Goal: Information Seeking & Learning: Learn about a topic

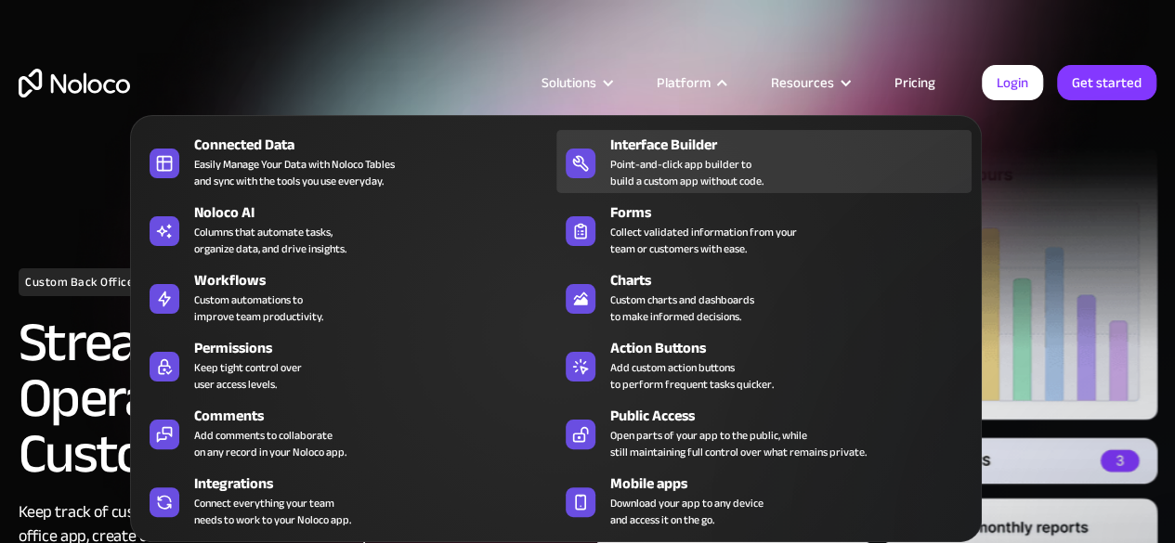
click at [689, 160] on div "Point-and-click app builder to build a custom app without code." at bounding box center [686, 172] width 153 height 33
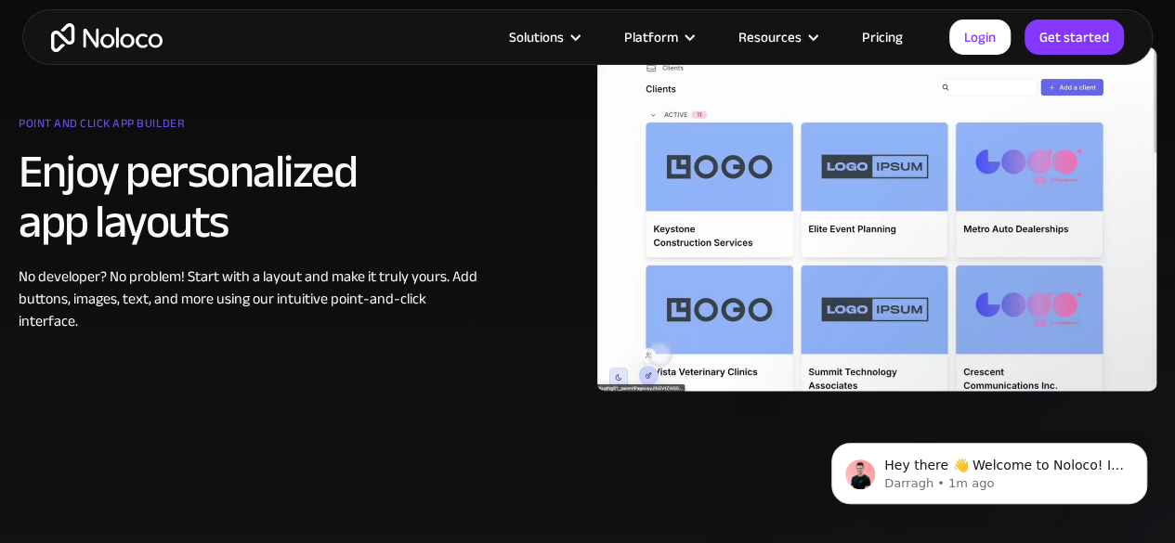
scroll to position [1087, 0]
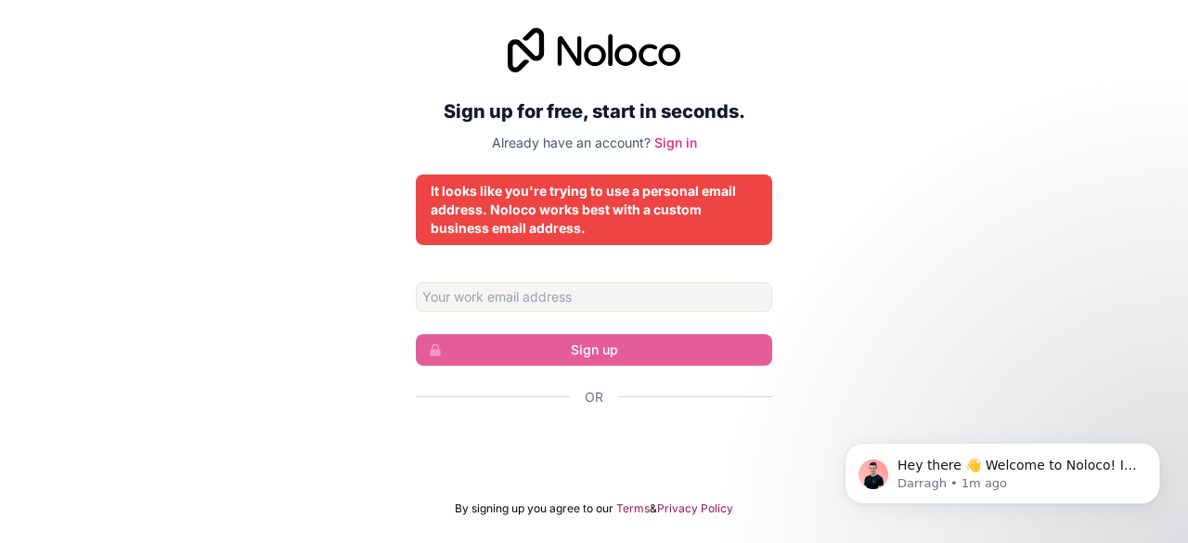
click at [944, 214] on div "Sign up for free, start in seconds. Already have an account? Sign in It looks l…" at bounding box center [594, 272] width 1188 height 540
